Goal: Answer question/provide support: Share knowledge or assist other users

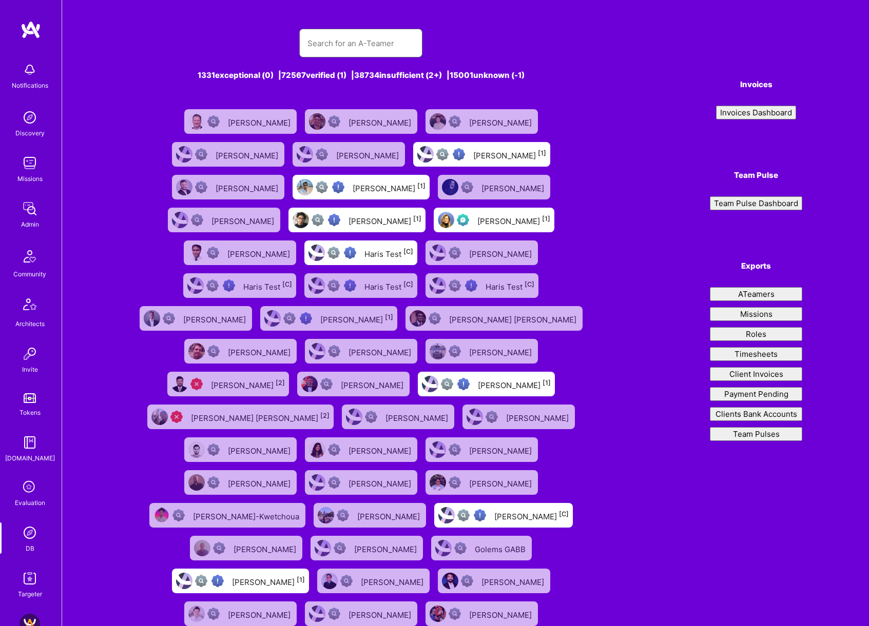
click at [363, 44] on input "text" at bounding box center [360, 43] width 107 height 26
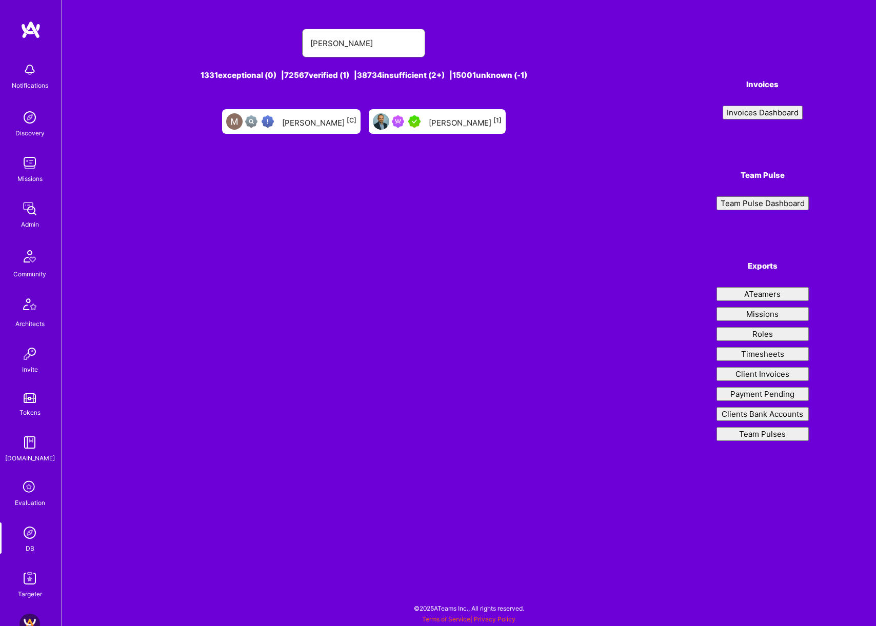
type input "[PERSON_NAME]"
click at [468, 123] on div "[PERSON_NAME] [1]" at bounding box center [465, 121] width 73 height 13
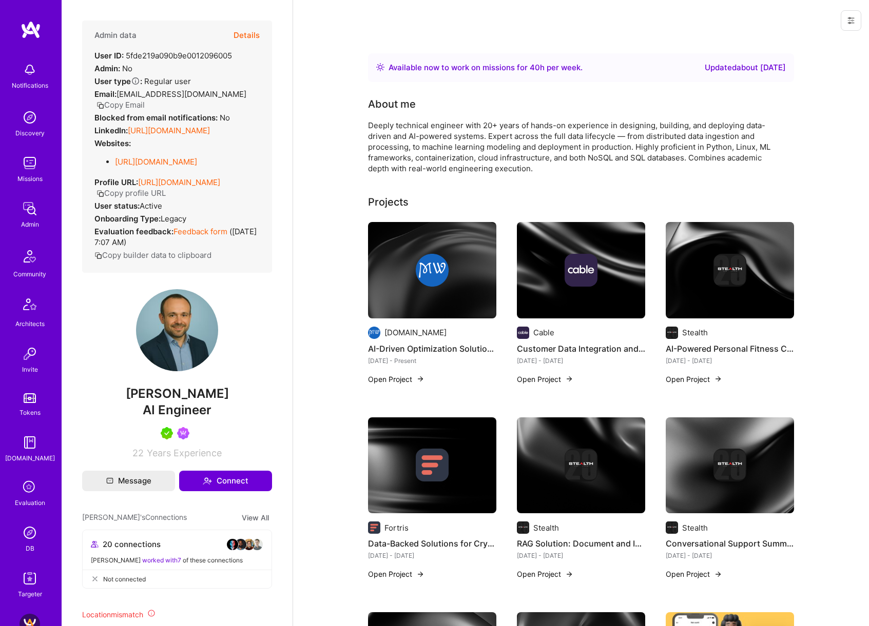
click at [244, 32] on button "Details" at bounding box center [246, 36] width 26 height 30
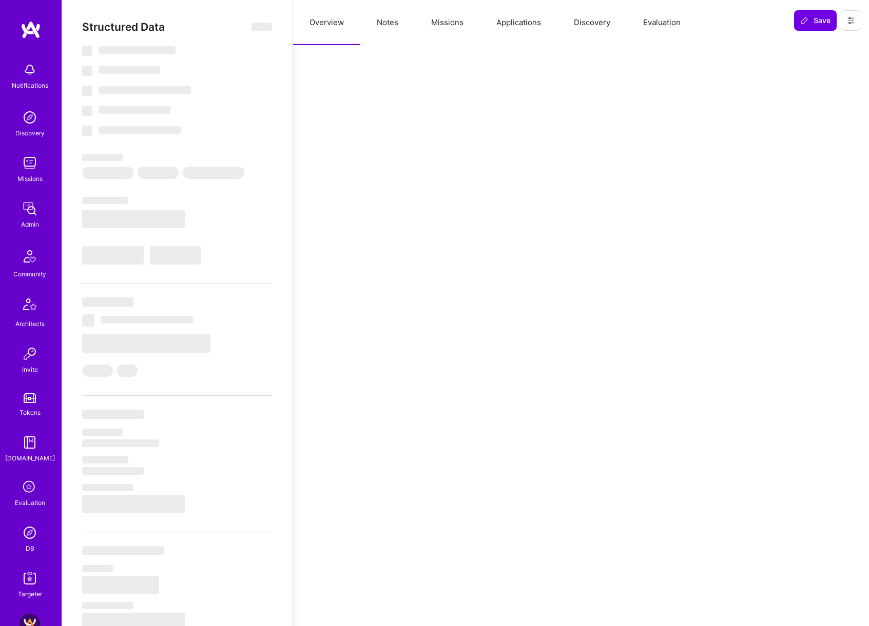
click at [459, 23] on button "Missions" at bounding box center [447, 22] width 65 height 45
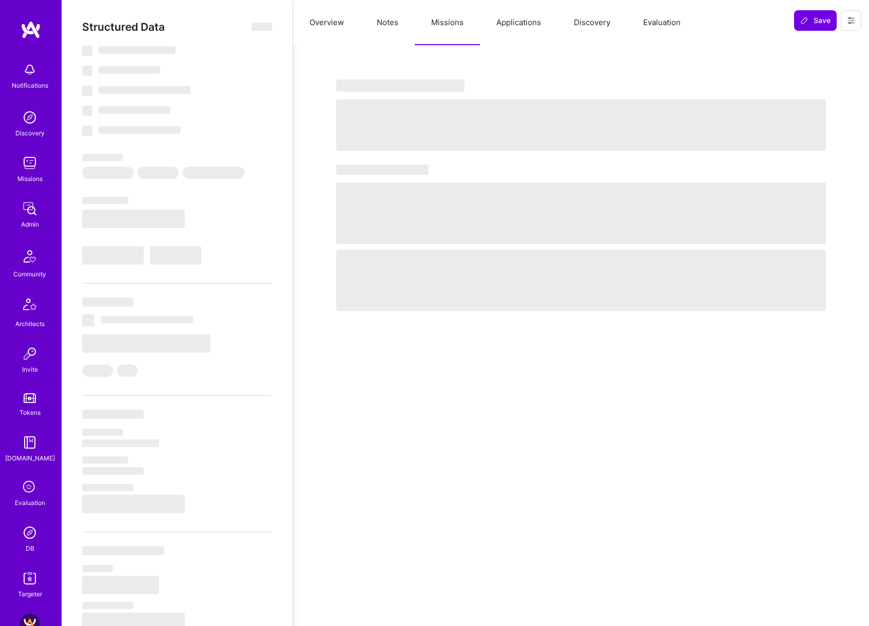
select select "Right Now"
select select "5"
select select "7"
select select "6"
select select "7"
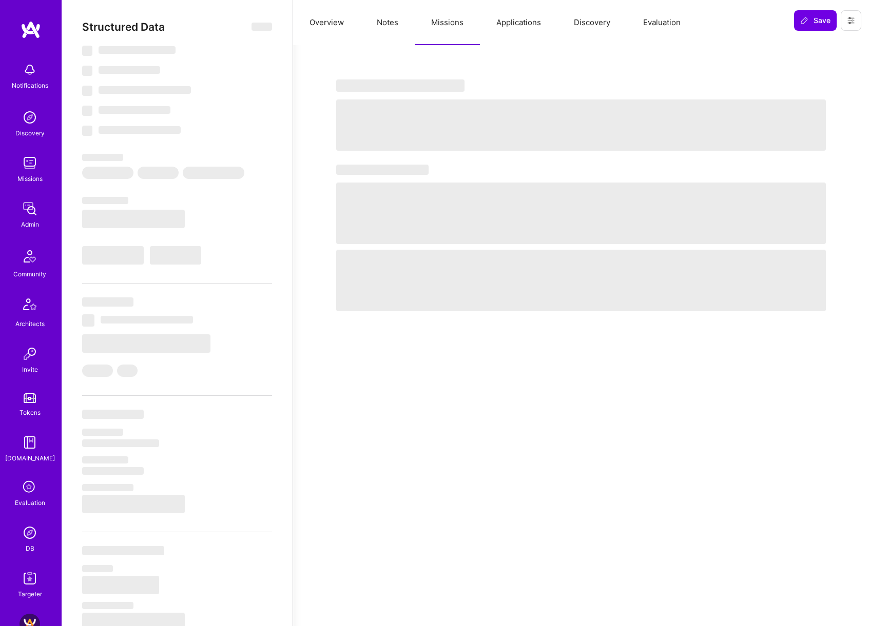
select select "US"
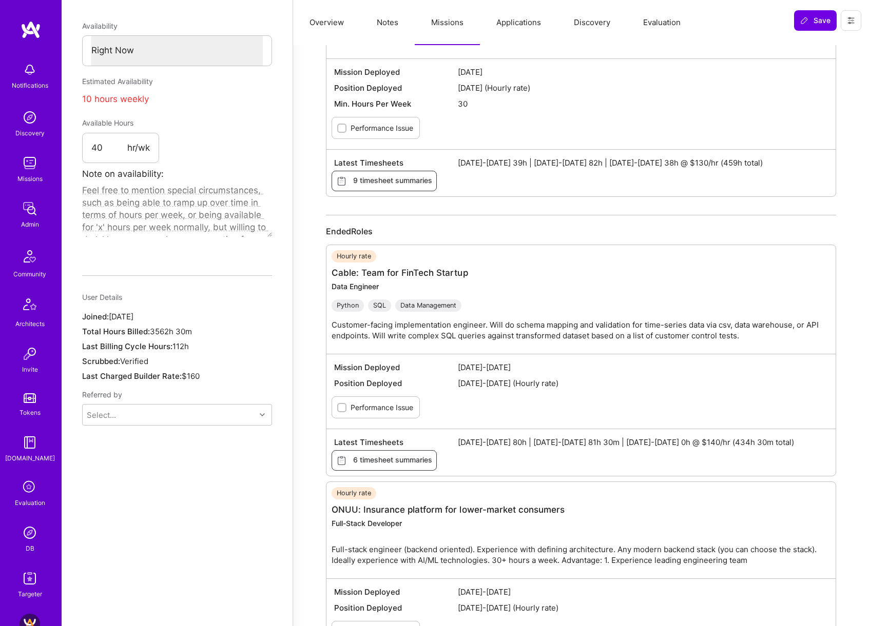
scroll to position [628, 0]
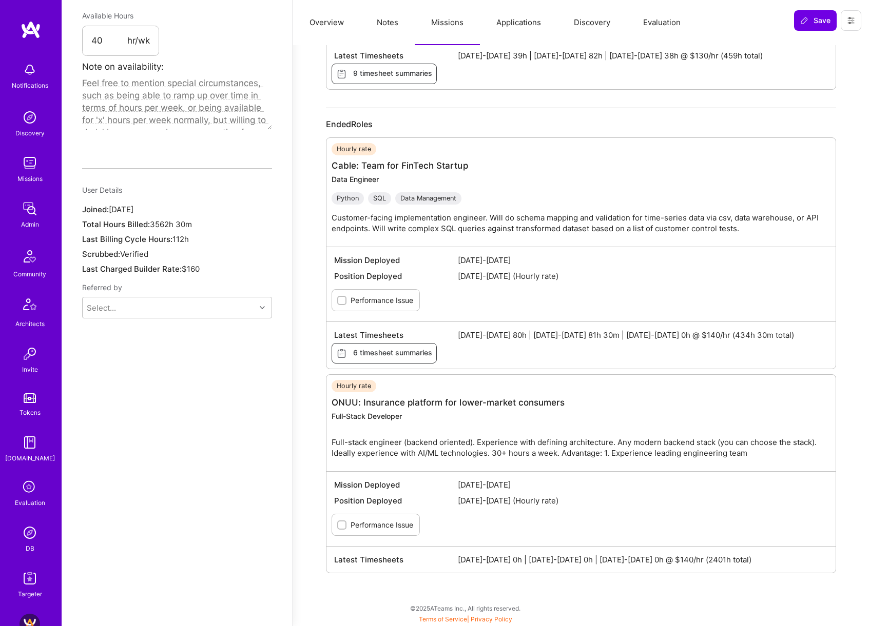
click at [27, 536] on img at bounding box center [29, 533] width 21 height 21
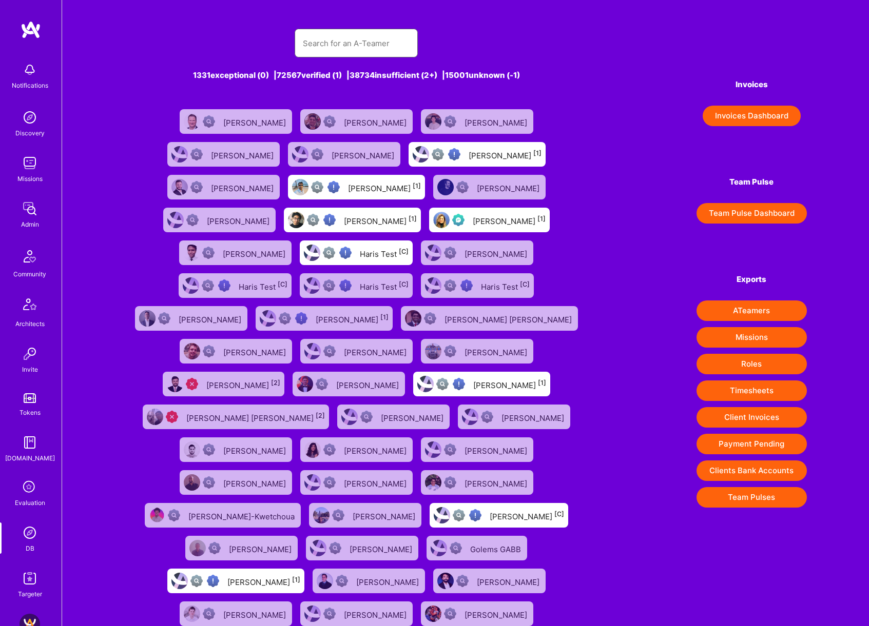
click at [361, 35] on input "text" at bounding box center [356, 43] width 107 height 26
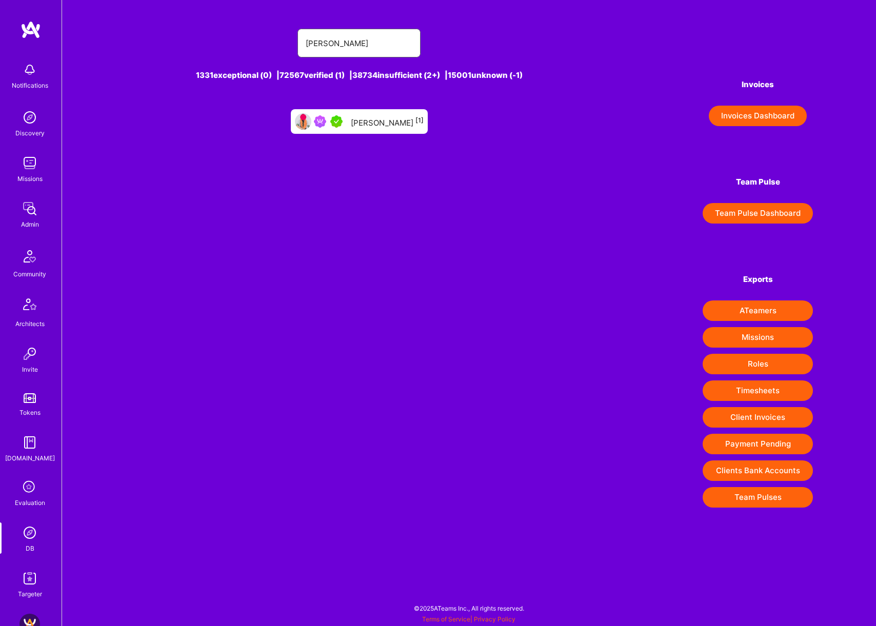
type input "[PERSON_NAME]"
click at [380, 117] on div "[PERSON_NAME] [1]" at bounding box center [387, 121] width 73 height 13
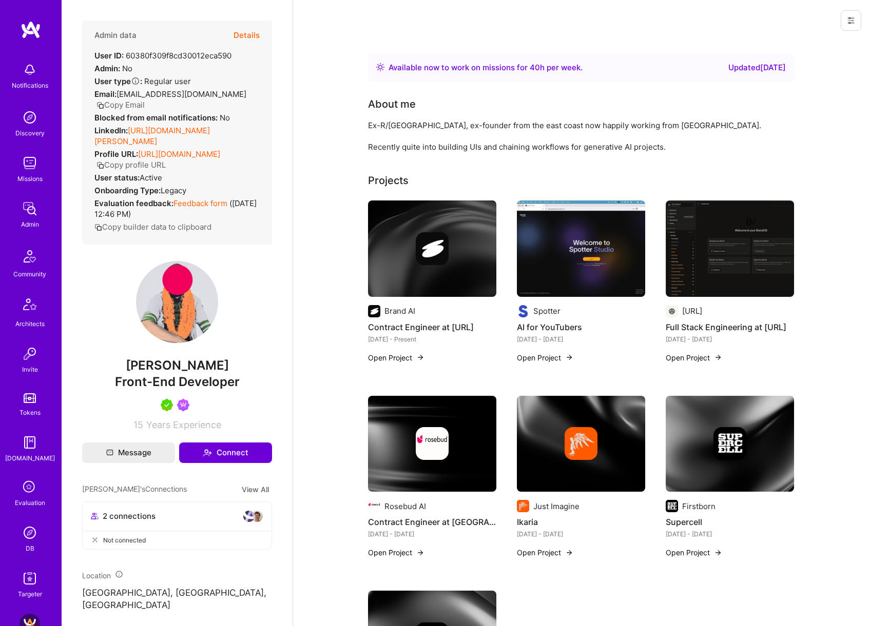
click at [255, 34] on div "Admin data Details User ID: 60380f309f8cd30012eca590 Admin: No User type Regula…" at bounding box center [177, 133] width 190 height 224
click at [244, 33] on button "Details" at bounding box center [246, 36] width 26 height 30
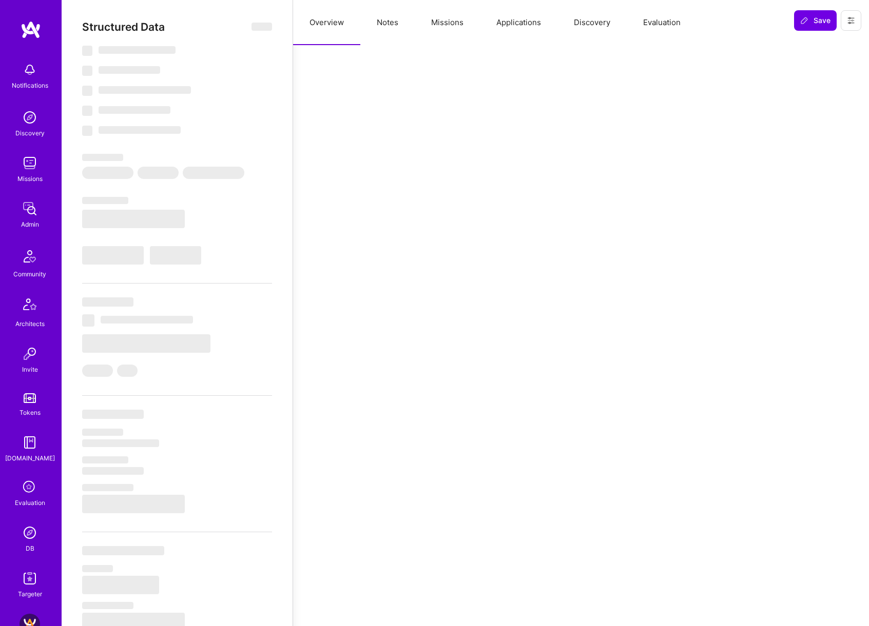
click at [451, 29] on button "Missions" at bounding box center [447, 22] width 65 height 45
type textarea "x"
select select "Right Now"
select select "5"
select select "4"
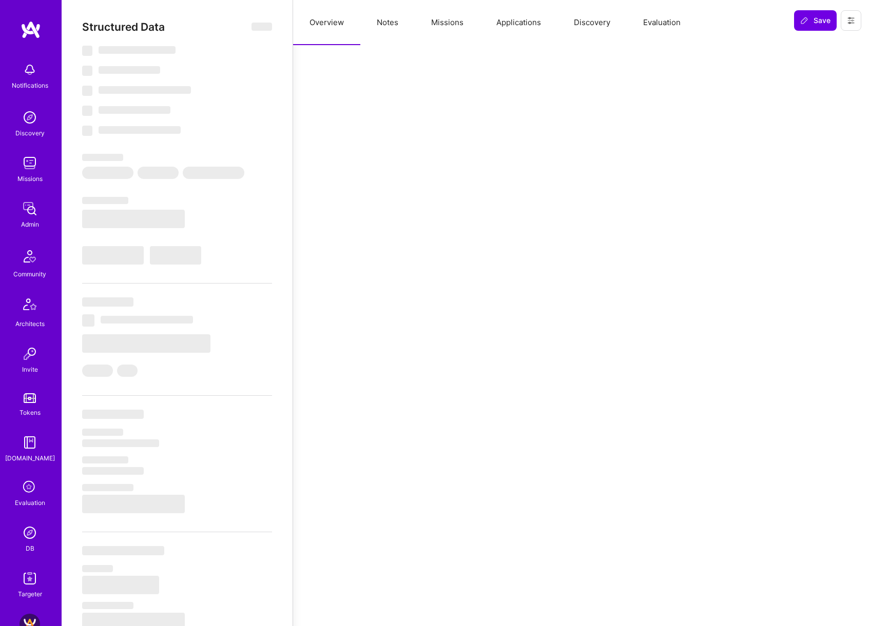
select select "7"
select select "US"
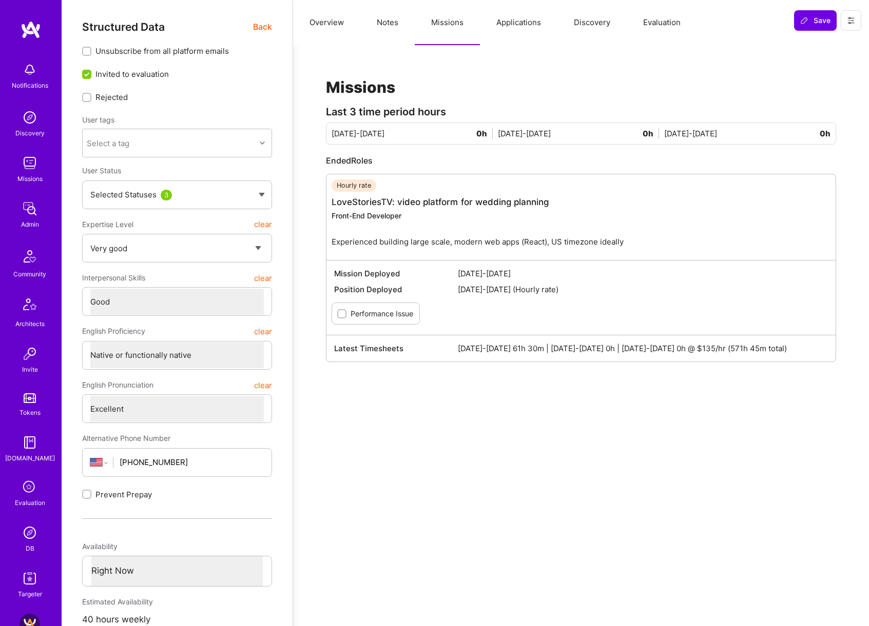
click at [518, 30] on button "Applications" at bounding box center [518, 22] width 77 height 45
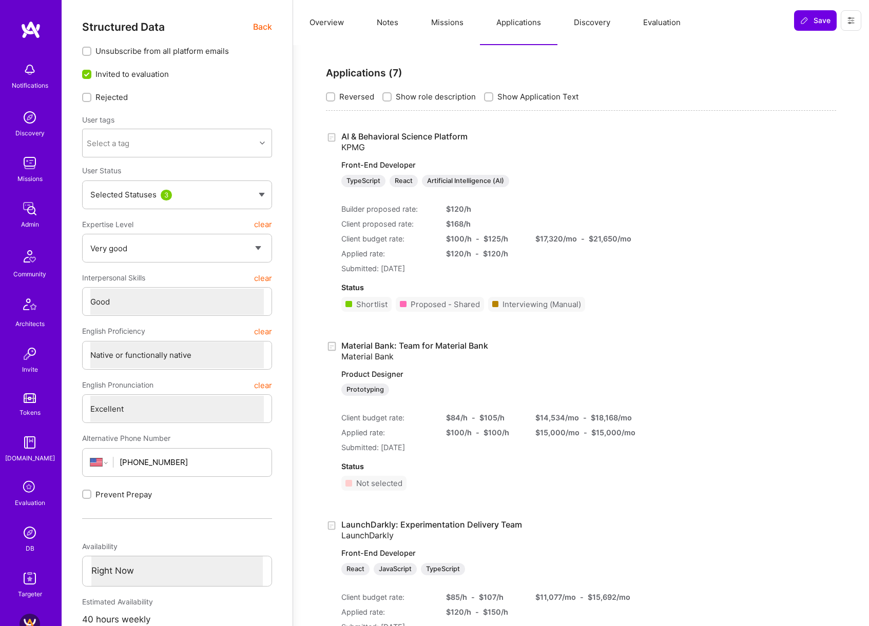
click at [412, 134] on link "AI & Behavioral Science Platform KPMG Front-End Developer TypeScript React Arti…" at bounding box center [476, 159] width 271 height 56
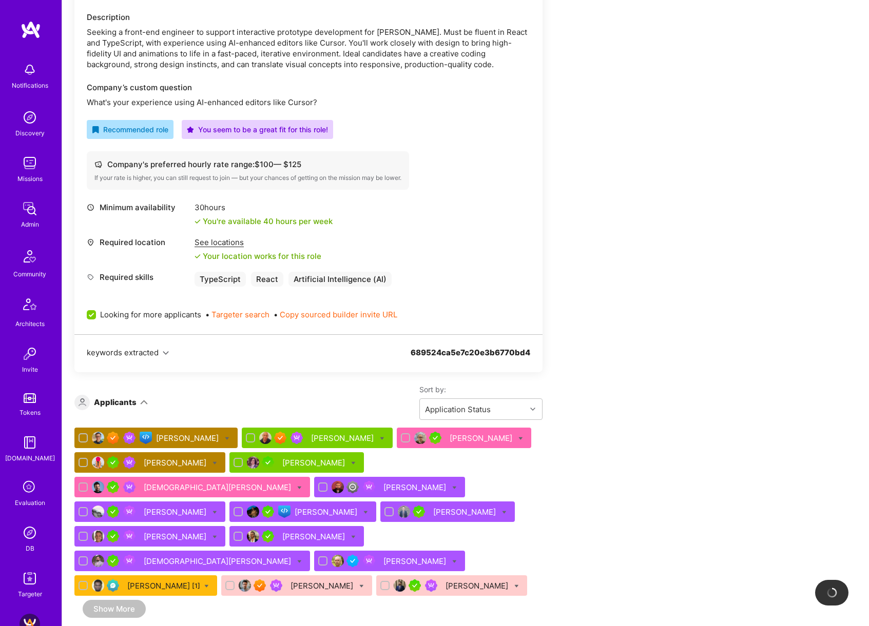
scroll to position [285, 0]
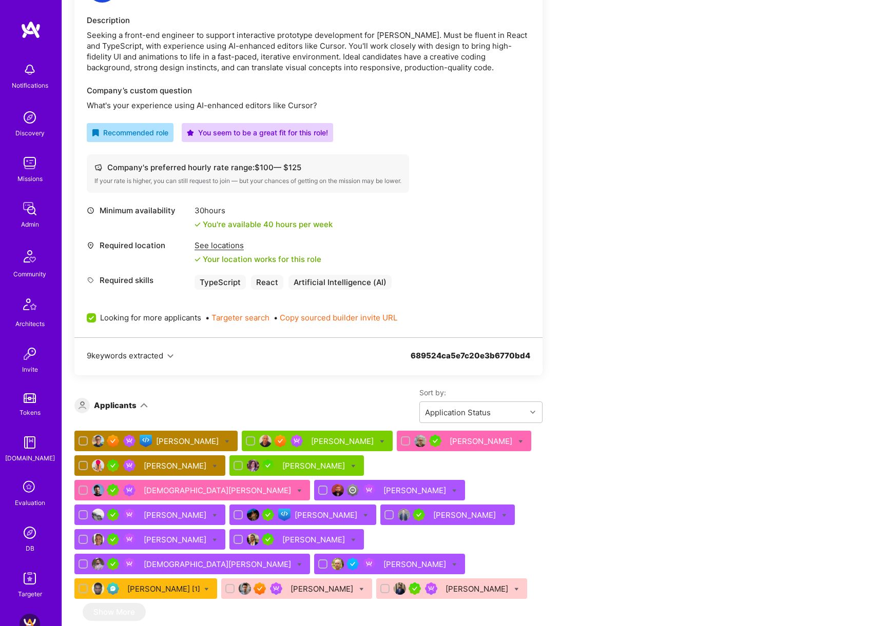
click at [212, 467] on icon at bounding box center [214, 466] width 5 height 5
checkbox input "true"
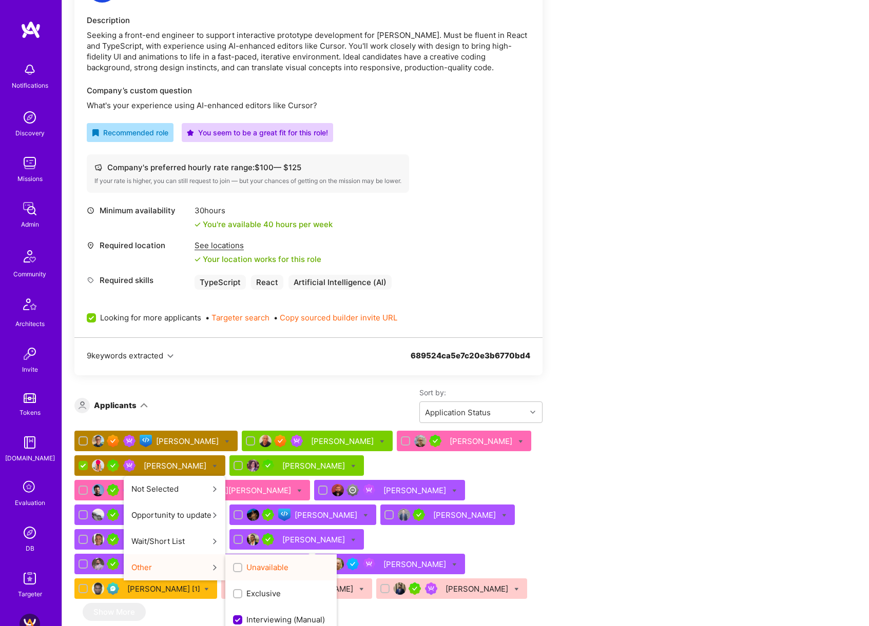
click at [233, 567] on label "Unavailable" at bounding box center [260, 567] width 55 height 11
click at [235, 567] on input "Unavailable" at bounding box center [238, 568] width 7 height 7
checkbox input "true"
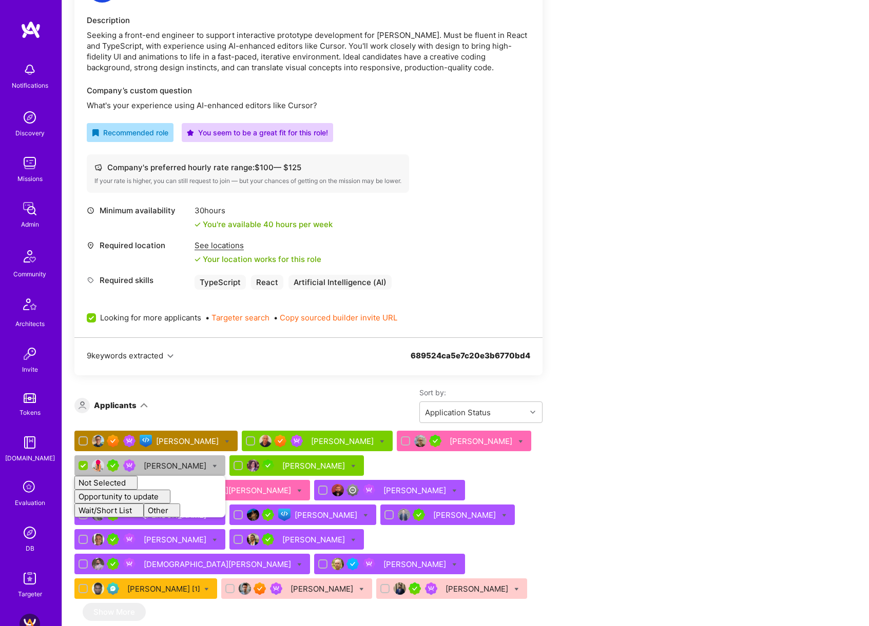
checkbox input "false"
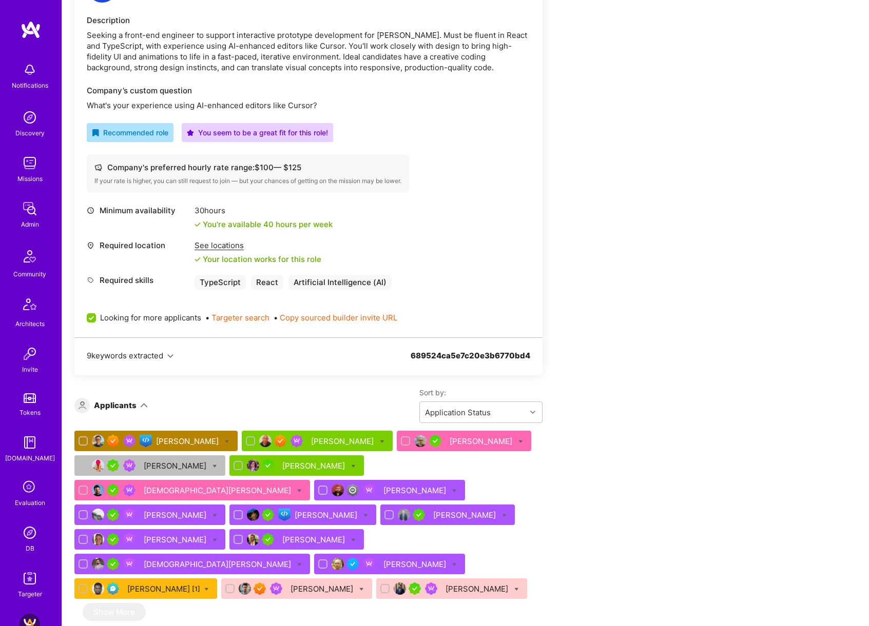
scroll to position [413, 0]
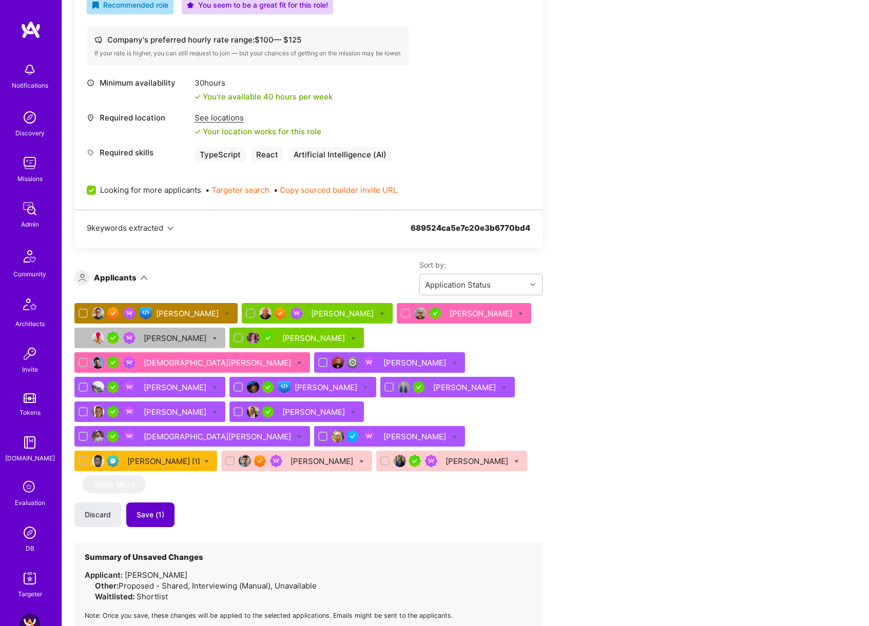
click at [159, 510] on span "Save (1)" at bounding box center [150, 515] width 28 height 10
